Goal: Information Seeking & Learning: Learn about a topic

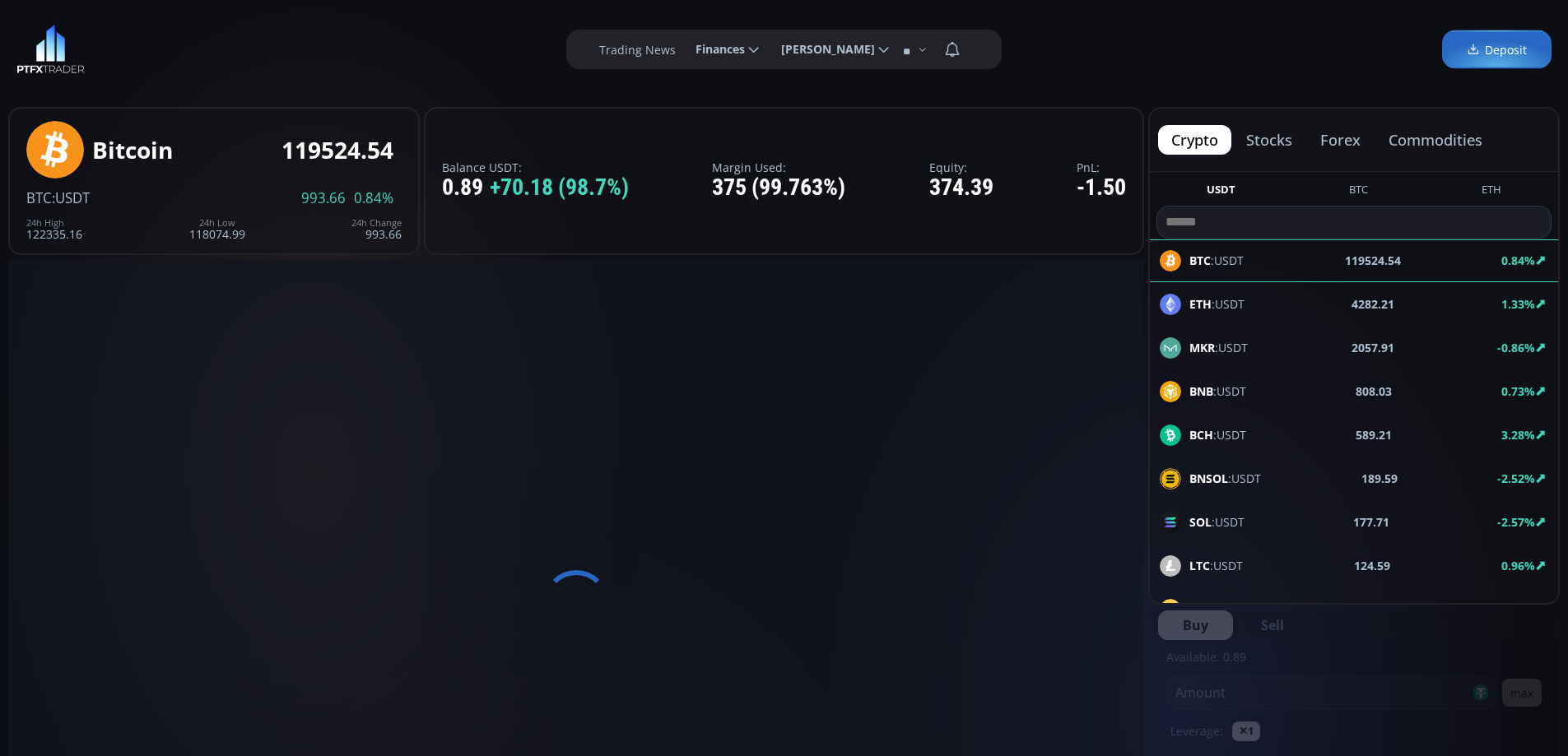
type input "********"
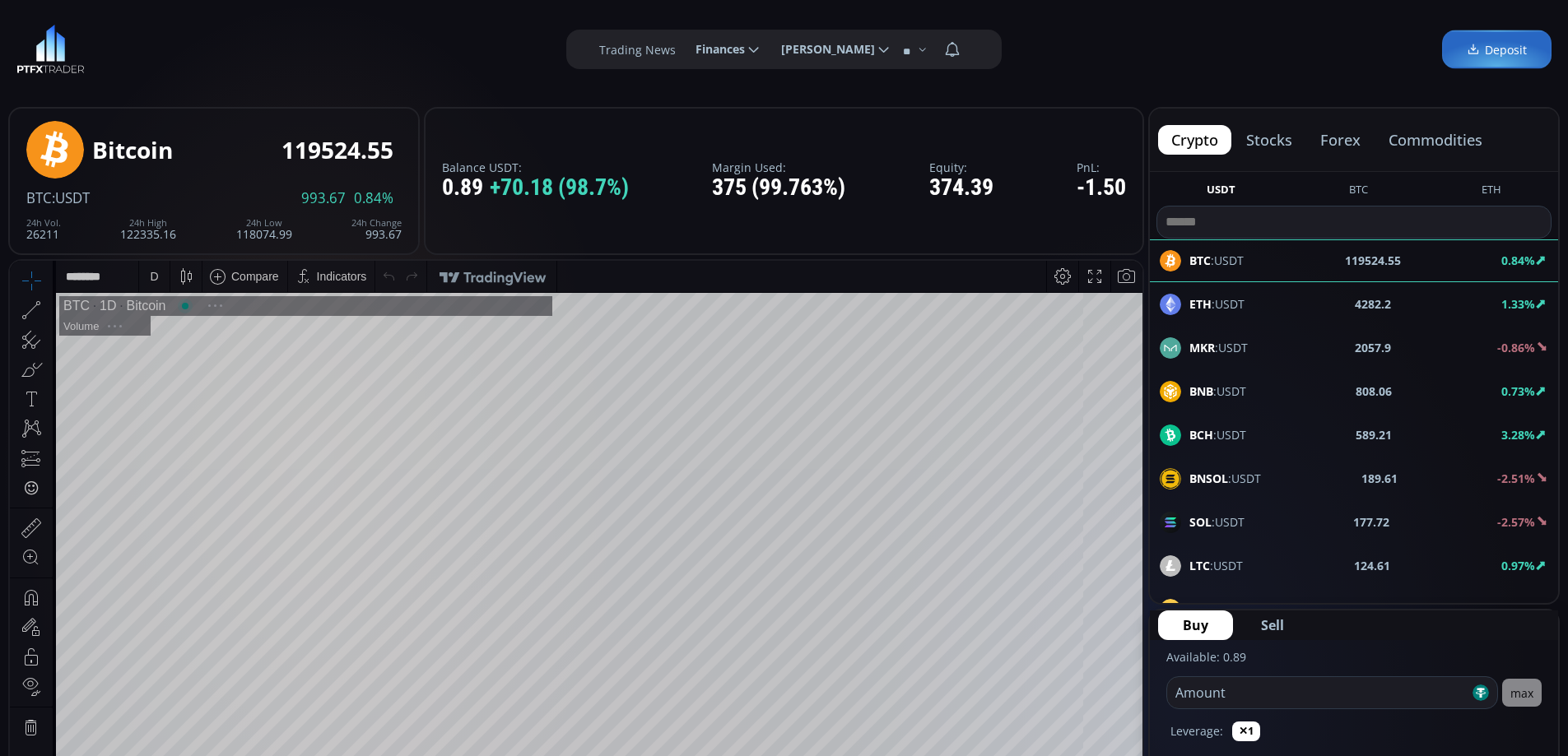
scroll to position [229, 0]
click at [1347, 139] on button "forex" at bounding box center [1340, 140] width 67 height 30
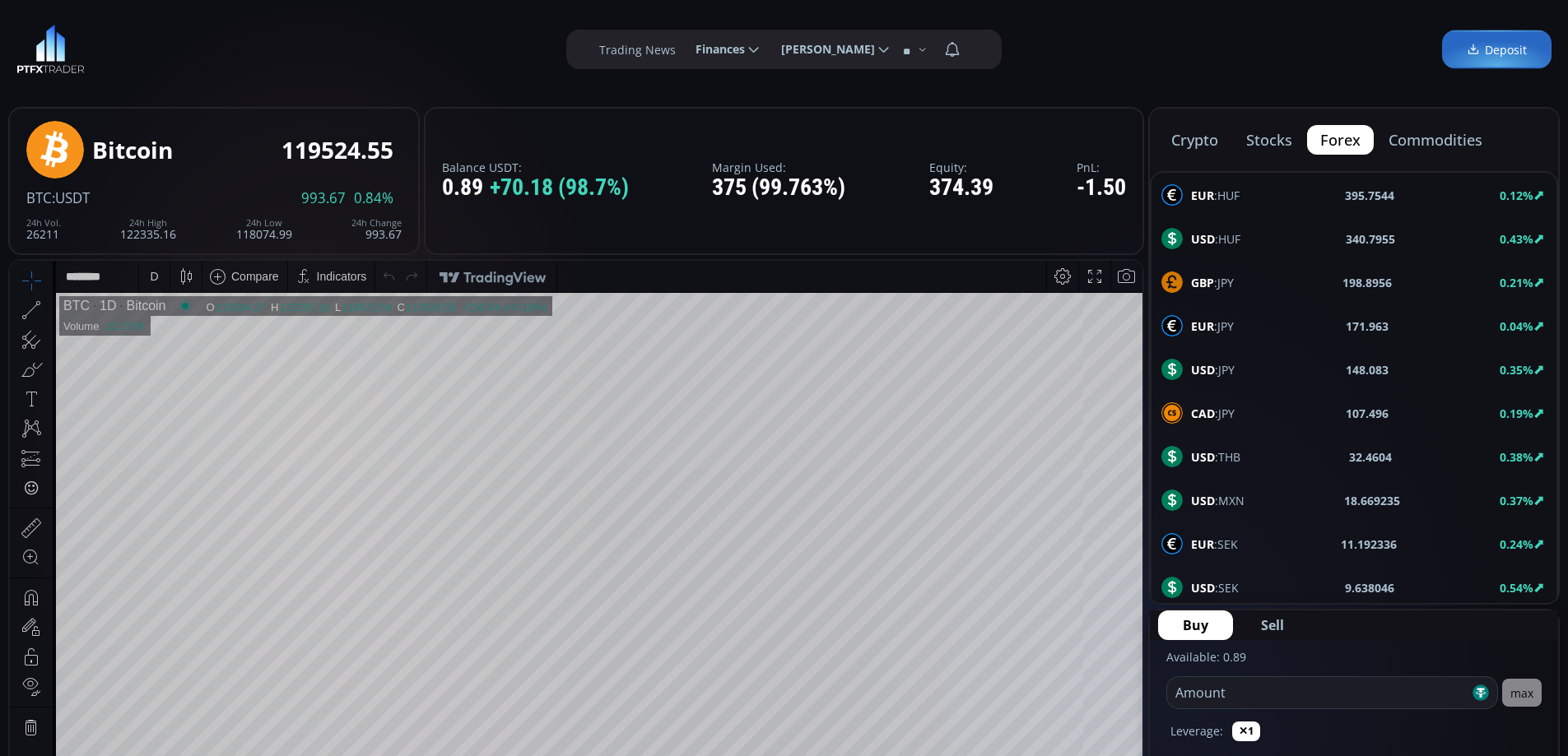
click at [1437, 141] on button "commodities" at bounding box center [1436, 140] width 121 height 30
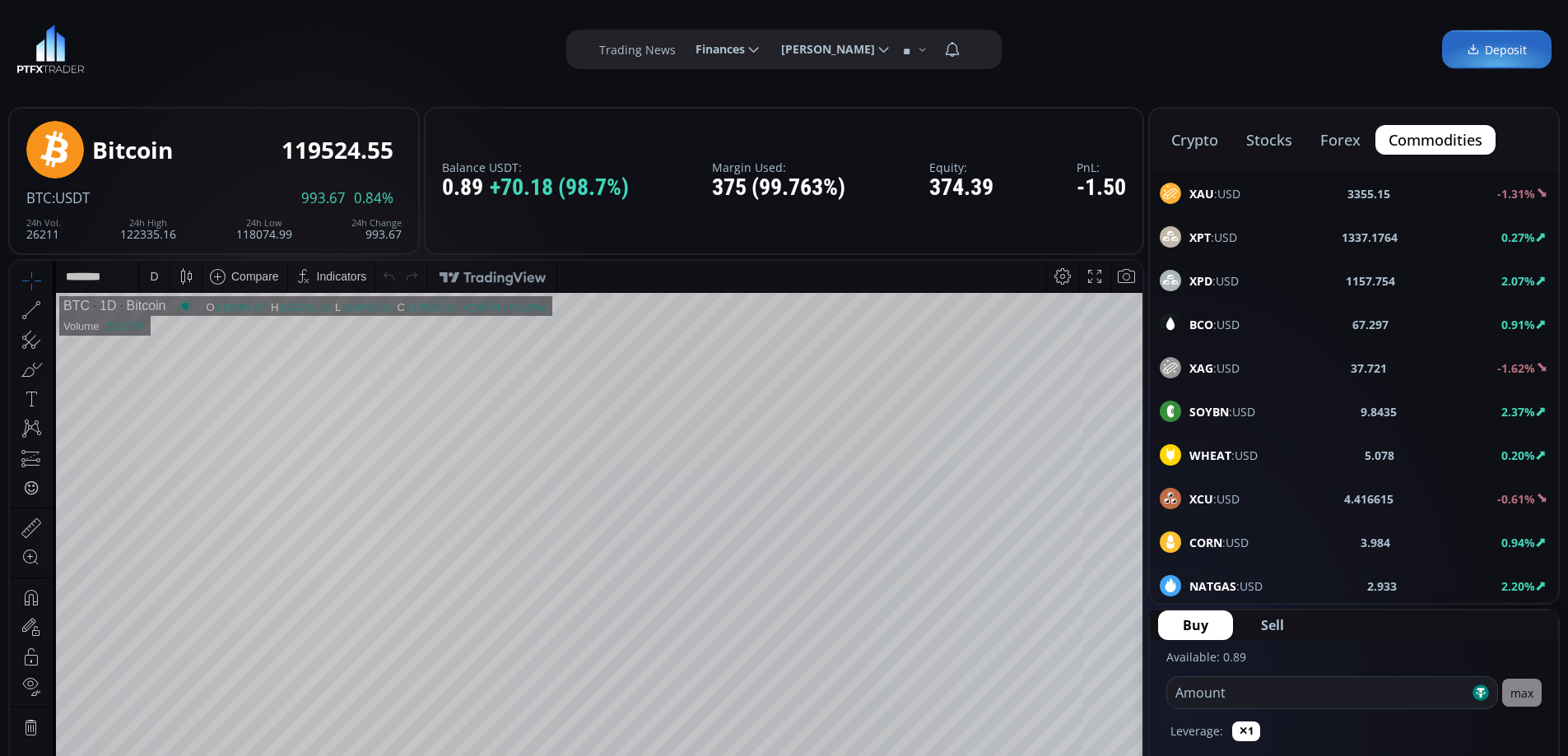
click at [1264, 195] on div "XAU :USD 3355.15 -1.31%" at bounding box center [1354, 192] width 389 height 21
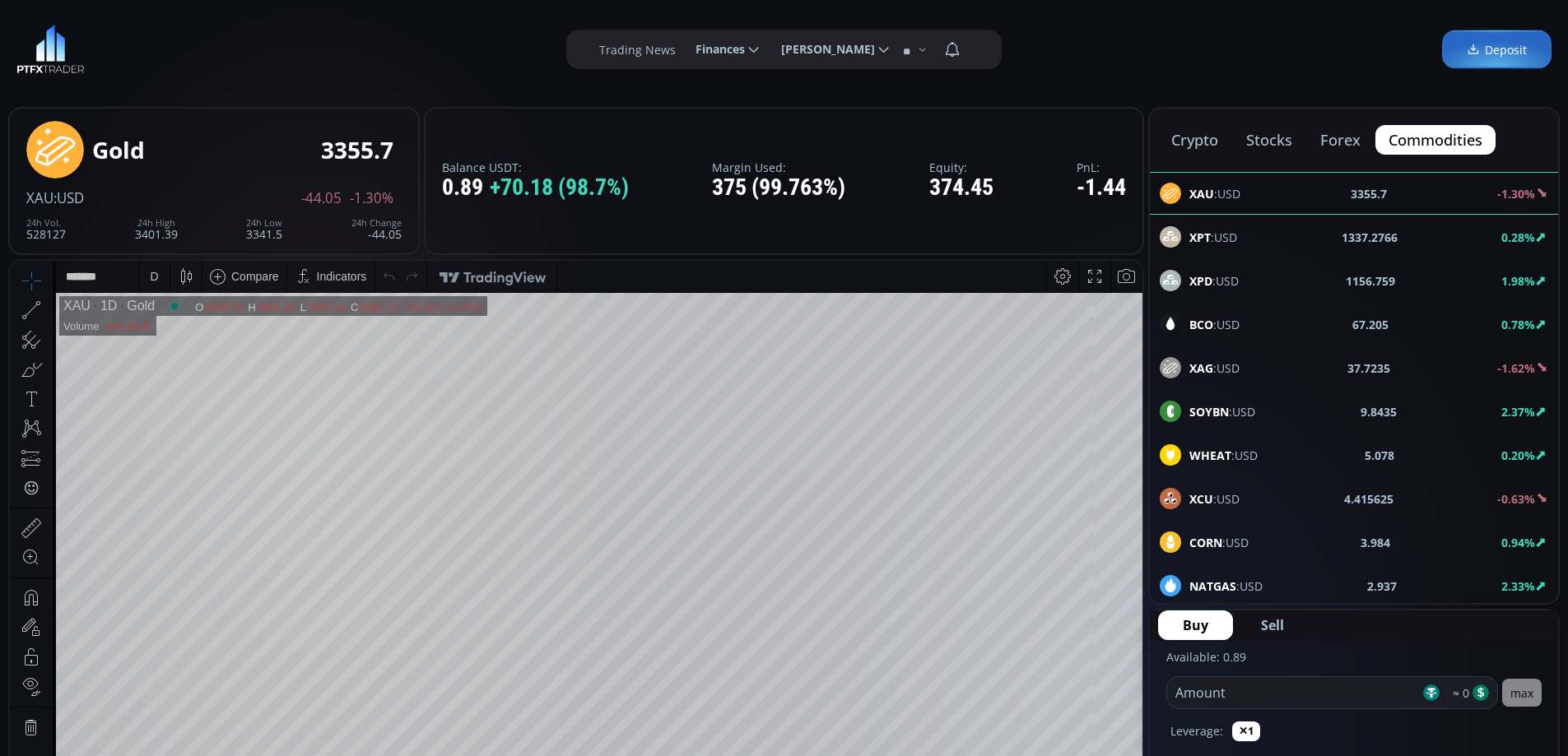
click at [156, 277] on div "D" at bounding box center [153, 276] width 8 height 13
click at [196, 482] on div "1 hour" at bounding box center [197, 472] width 116 height 26
